Goal: Task Accomplishment & Management: Manage account settings

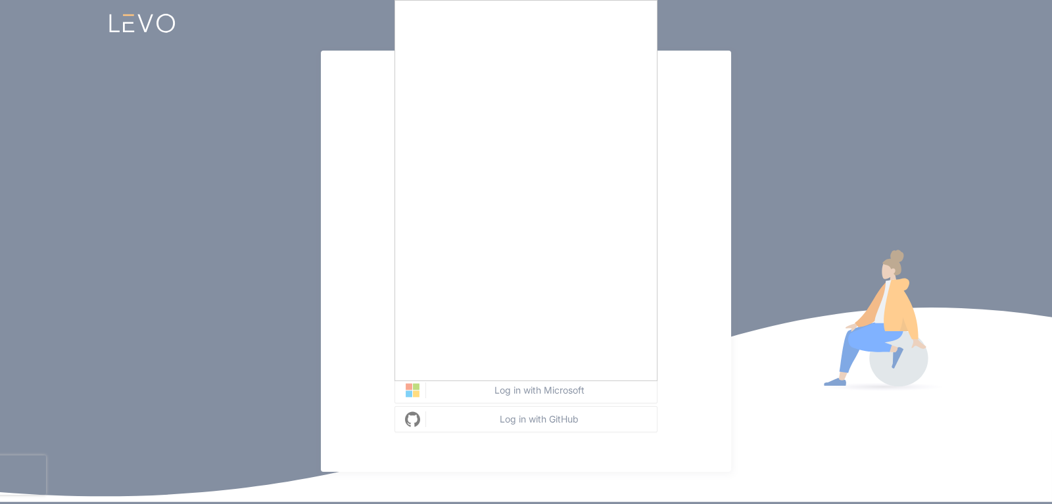
drag, startPoint x: 724, startPoint y: 235, endPoint x: 669, endPoint y: 235, distance: 55.9
click at [723, 235] on div at bounding box center [526, 252] width 1052 height 504
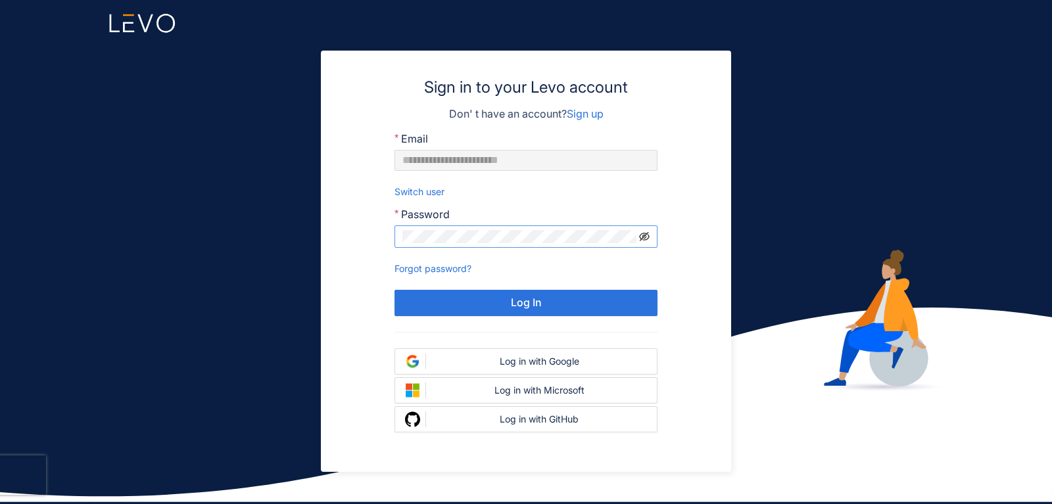
click at [642, 237] on icon "eye-invisible" at bounding box center [644, 236] width 11 height 11
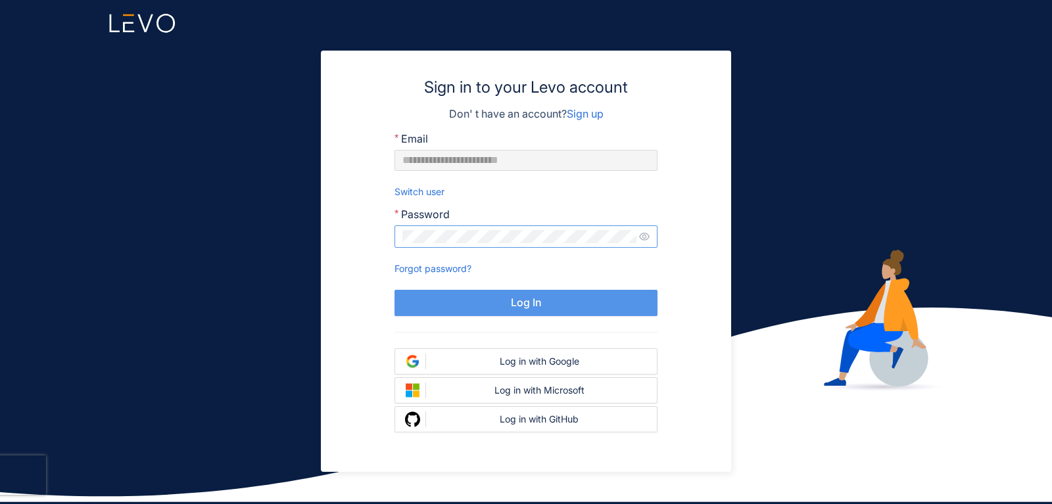
click at [609, 306] on button "Log In" at bounding box center [525, 303] width 263 height 26
click at [586, 308] on button "Log In" at bounding box center [525, 303] width 263 height 26
click at [548, 302] on button "Log In" at bounding box center [525, 303] width 263 height 26
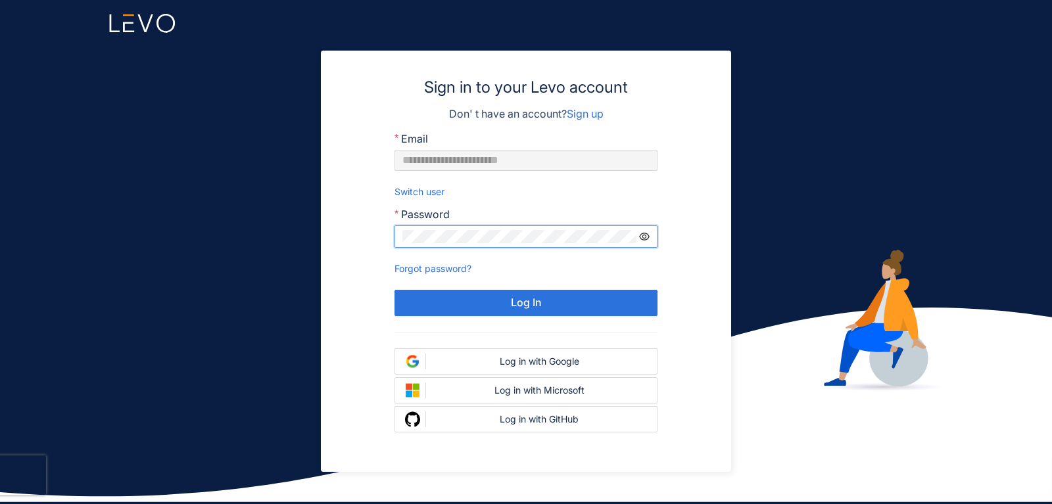
click at [642, 239] on icon "eye" at bounding box center [644, 236] width 11 height 11
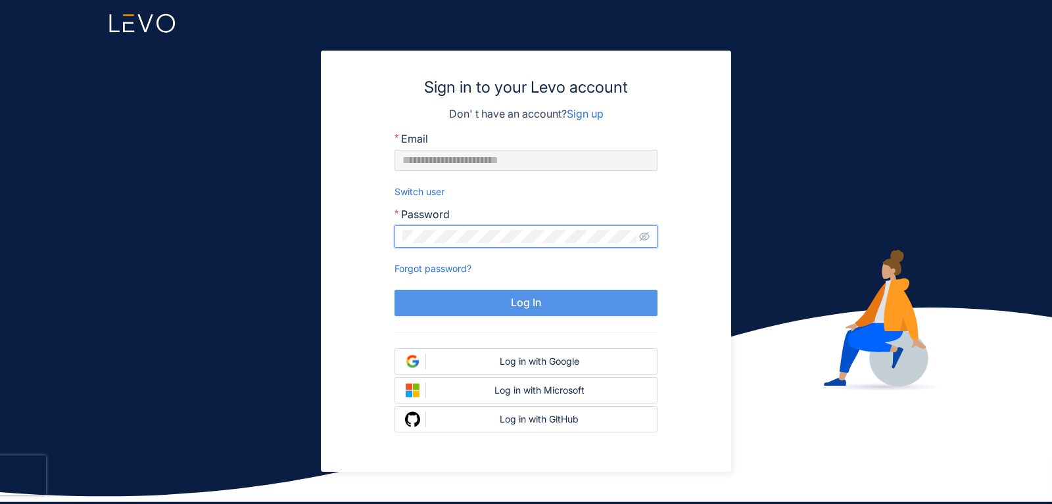
click at [588, 303] on button "Log In" at bounding box center [525, 303] width 263 height 26
click at [647, 237] on icon "eye-invisible" at bounding box center [644, 236] width 11 height 11
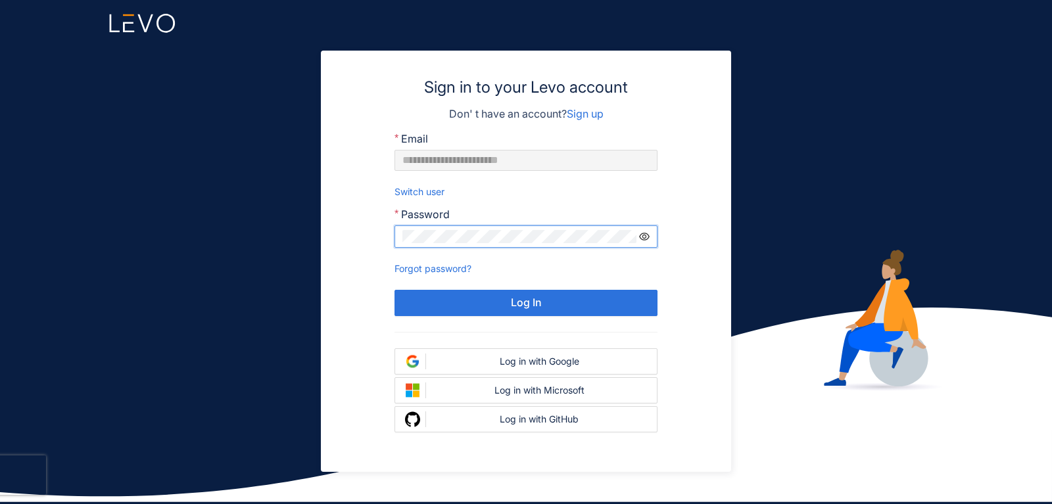
click at [647, 238] on icon "eye" at bounding box center [644, 236] width 11 height 11
click at [639, 239] on icon "eye-invisible" at bounding box center [644, 236] width 11 height 11
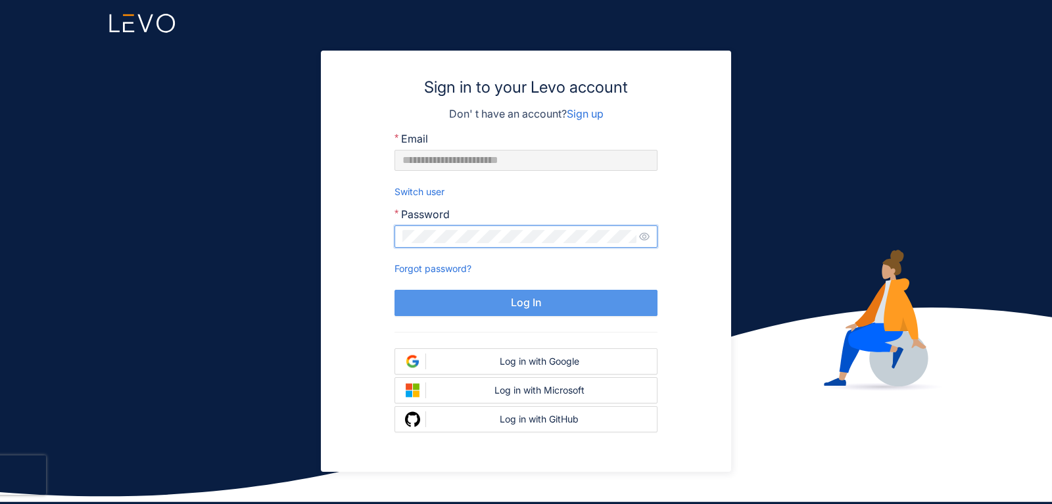
click at [562, 306] on button "Log In" at bounding box center [525, 303] width 263 height 26
click at [588, 299] on button "Log In" at bounding box center [525, 303] width 263 height 26
